Goal: Task Accomplishment & Management: Check status

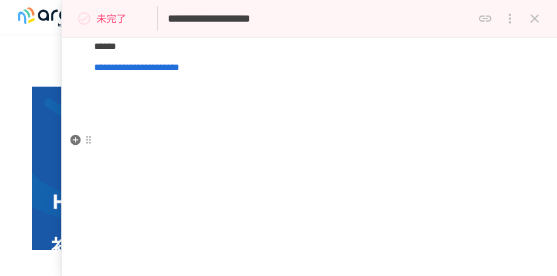
scroll to position [1117, 0]
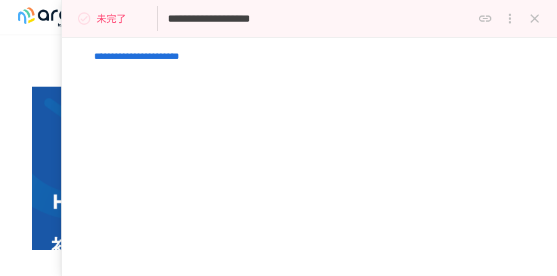
click at [116, 24] on p "未完了" at bounding box center [112, 19] width 30 height 16
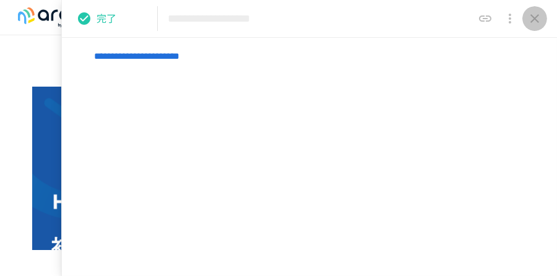
click at [533, 18] on icon "close drawer" at bounding box center [535, 18] width 15 height 15
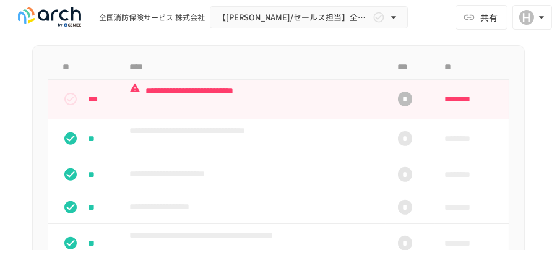
scroll to position [1090, 0]
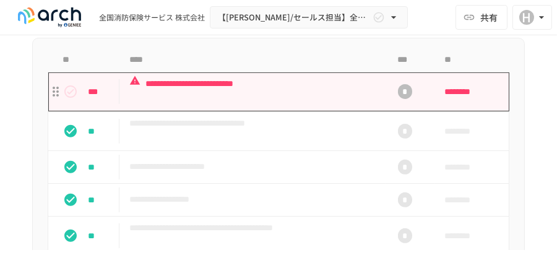
click at [232, 107] on p "**********" at bounding box center [248, 91] width 239 height 31
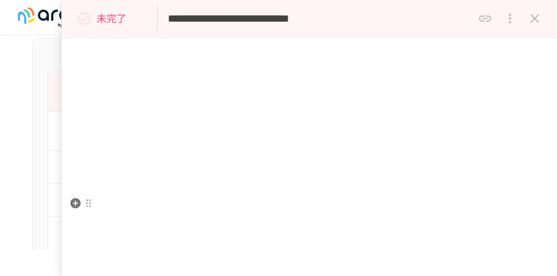
scroll to position [1389, 0]
click at [105, 20] on p "未完了" at bounding box center [112, 19] width 30 height 16
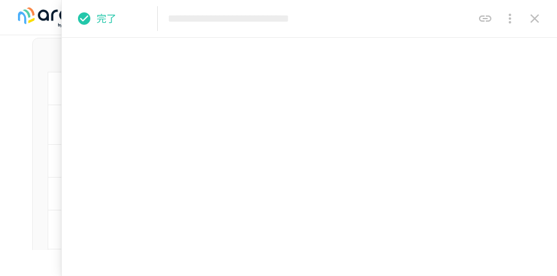
click at [538, 17] on icon "close drawer" at bounding box center [535, 18] width 15 height 15
